Goal: Task Accomplishment & Management: Manage account settings

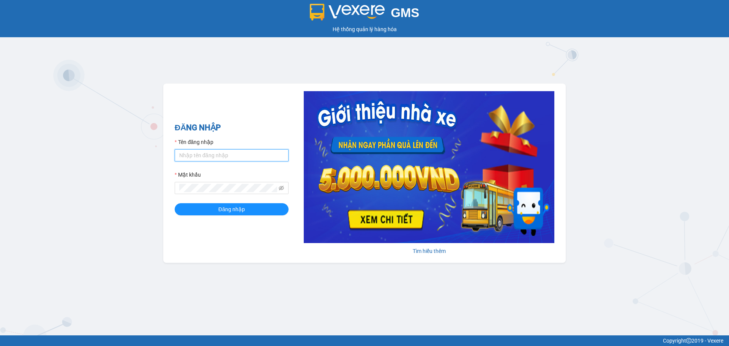
type input "luuhongngoc.vxr"
drag, startPoint x: 691, startPoint y: 175, endPoint x: 281, endPoint y: 208, distance: 411.3
click at [691, 175] on div "GMS Hệ thống quản lý hàng hóa ĐĂNG NHẬP Tên đăng nhập luuhongngoc.vxr Mật khẩu …" at bounding box center [364, 167] width 729 height 335
click at [281, 208] on button "Đăng nhập" at bounding box center [232, 209] width 114 height 12
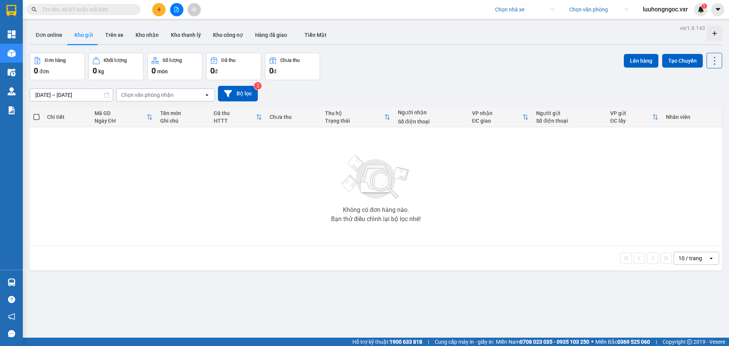
click at [216, 170] on div "Không có đơn hàng nào. Bạn thử điều chỉnh lại bộ lọc nhé!" at bounding box center [375, 186] width 685 height 114
click at [188, 38] on button "Kho thanh lý" at bounding box center [186, 35] width 42 height 18
type input "[DATE] – [DATE]"
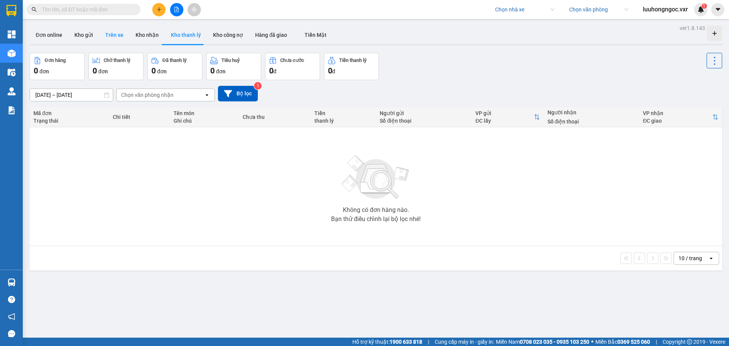
click at [101, 35] on button "Trên xe" at bounding box center [114, 35] width 30 height 18
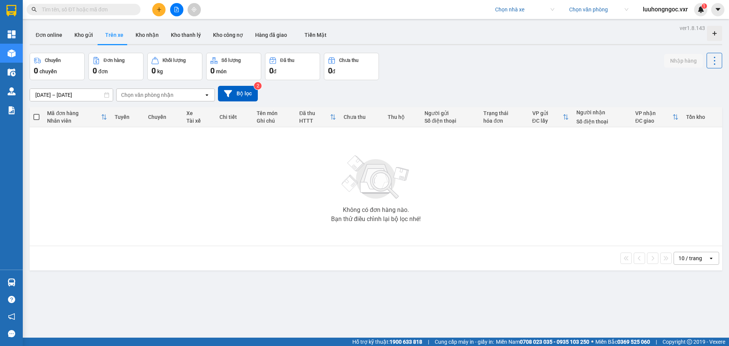
click at [519, 6] on input "search" at bounding box center [522, 9] width 54 height 11
drag, startPoint x: 640, startPoint y: 56, endPoint x: 621, endPoint y: 57, distance: 18.6
click at [640, 57] on div "Chuyến 0 chuyến Đơn hàng 0 đơn Khối lượng 0 kg Số lượng 0 món Đã thu 0 đ Chưa t…" at bounding box center [376, 66] width 692 height 27
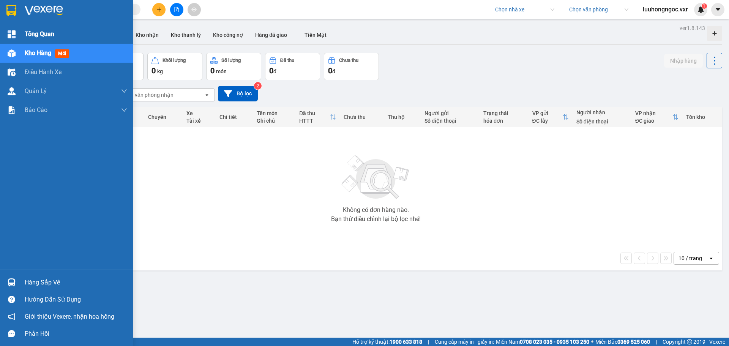
click at [16, 32] on div at bounding box center [11, 34] width 13 height 13
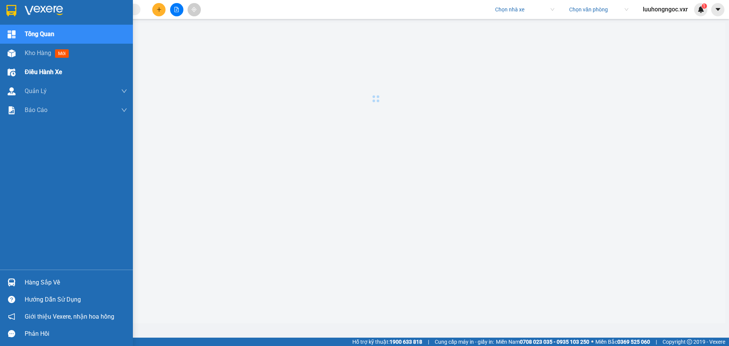
click at [63, 73] on div "Điều hành xe" at bounding box center [76, 72] width 102 height 19
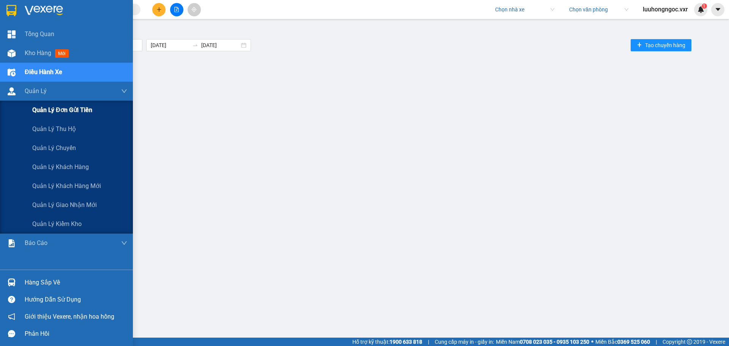
click at [72, 110] on span "Quản lý đơn gửi tiền" at bounding box center [62, 109] width 60 height 9
